Goal: Information Seeking & Learning: Learn about a topic

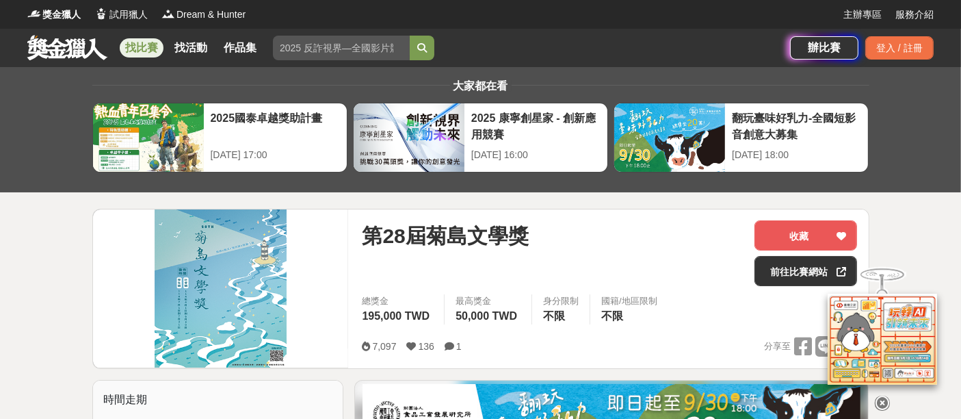
click at [153, 54] on link "找比賽" at bounding box center [142, 47] width 44 height 19
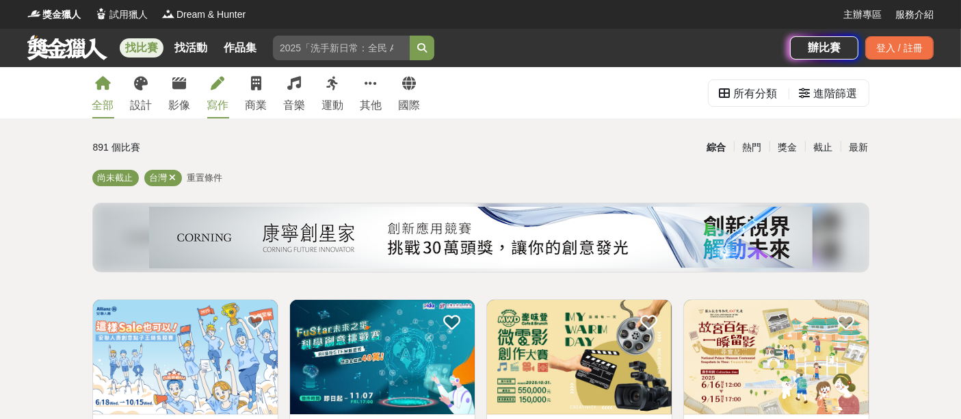
click at [222, 91] on link "寫作" at bounding box center [218, 92] width 22 height 51
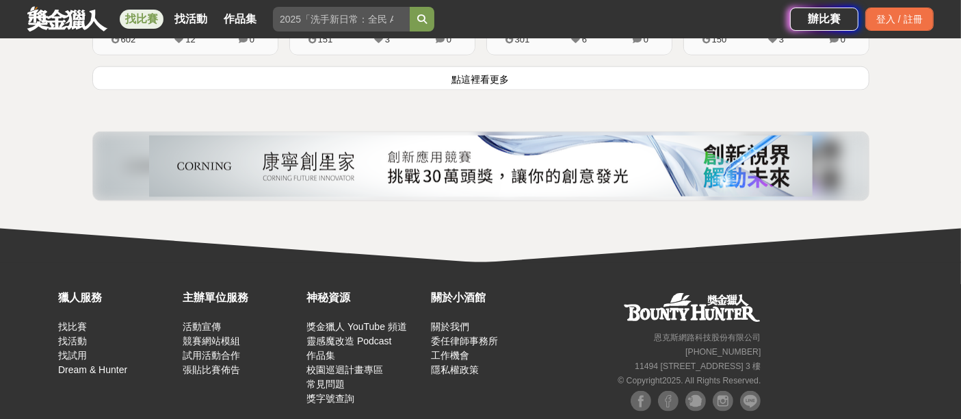
scroll to position [1975, 0]
click at [516, 85] on button "點這裡看更多" at bounding box center [480, 78] width 777 height 24
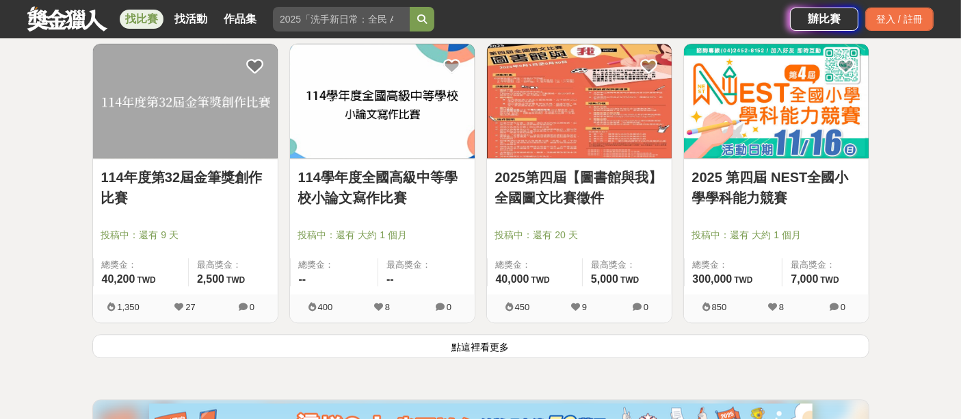
scroll to position [3571, 0]
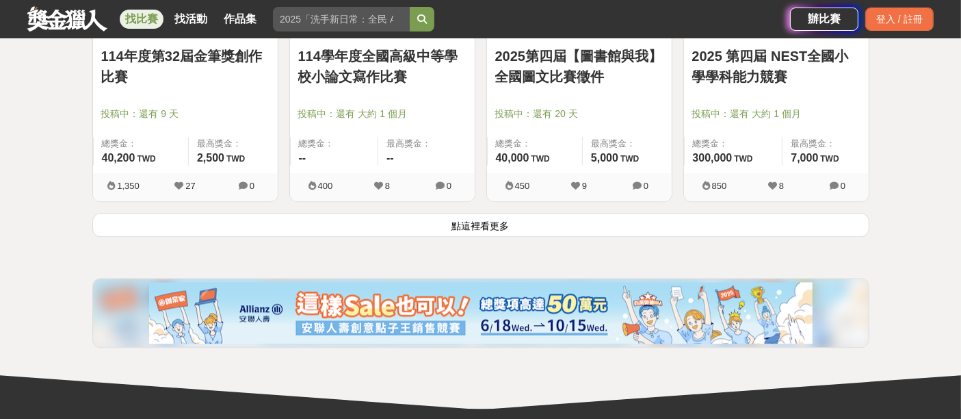
click at [460, 220] on button "點這裡看更多" at bounding box center [480, 225] width 777 height 24
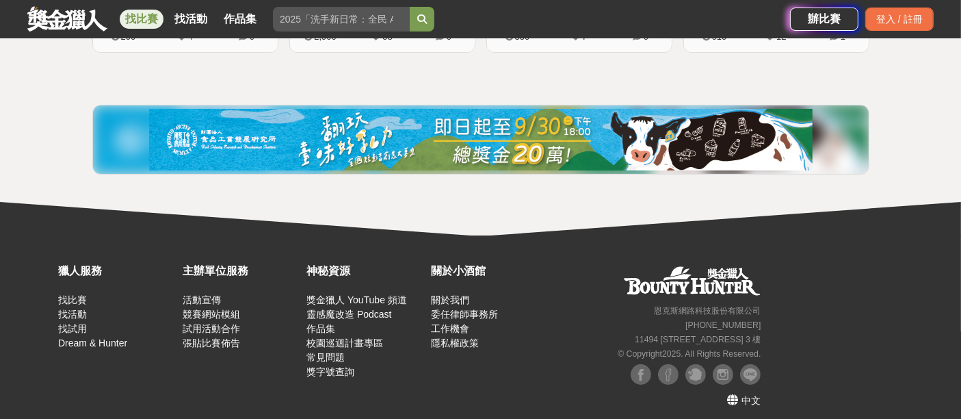
scroll to position [4884, 0]
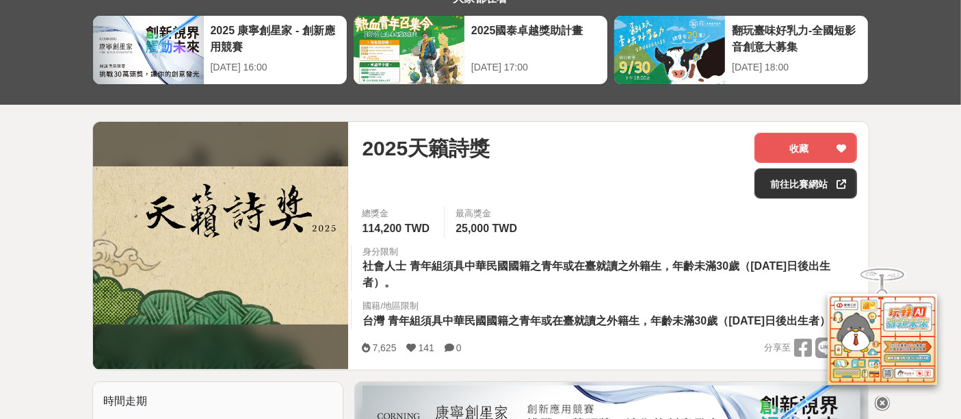
scroll to position [152, 0]
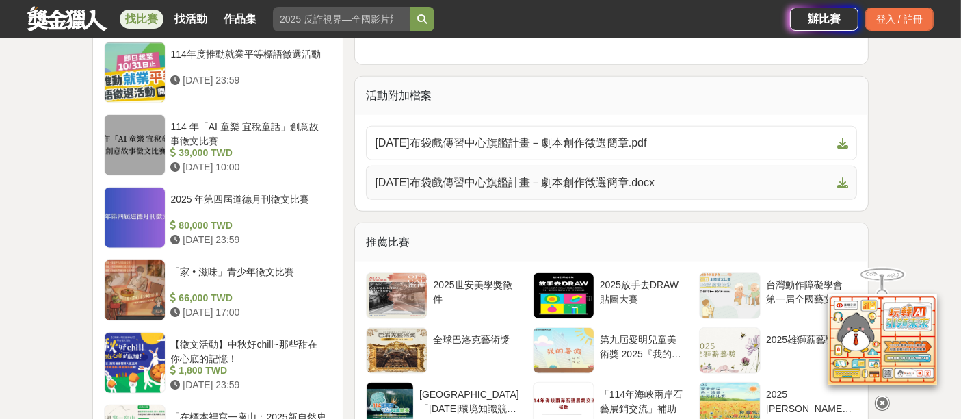
scroll to position [1444, 0]
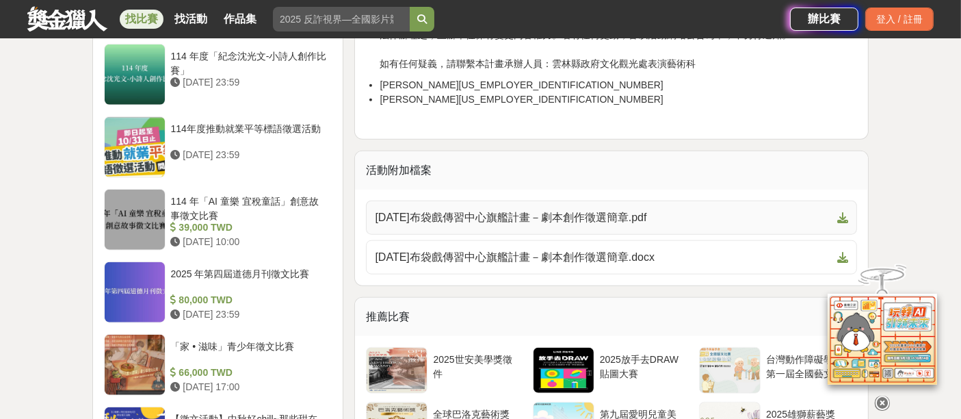
click at [540, 223] on span "114年布袋戲傳習中心旗艦計畫－劇本創作徵選簡章.pdf" at bounding box center [603, 217] width 457 height 16
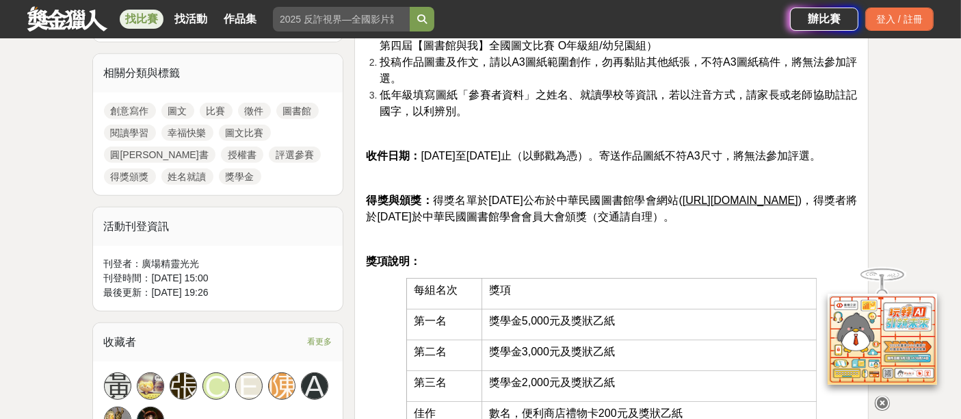
scroll to position [912, 0]
